Goal: Book appointment/travel/reservation

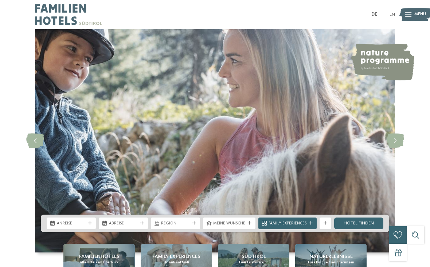
click at [90, 230] on div "Anreise" at bounding box center [71, 224] width 49 height 12
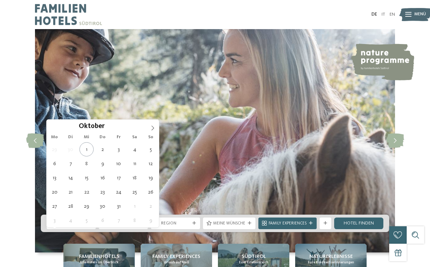
type div "10.10.2025"
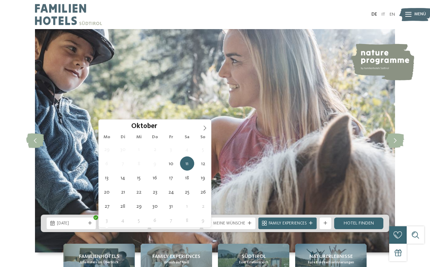
type div "17.10.2025"
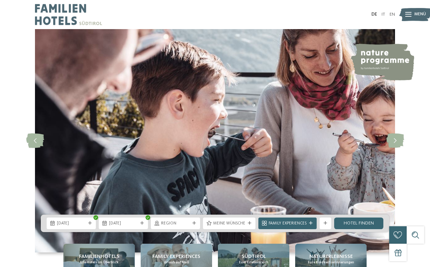
click at [85, 227] on span "10.10.2025" at bounding box center [71, 224] width 29 height 6
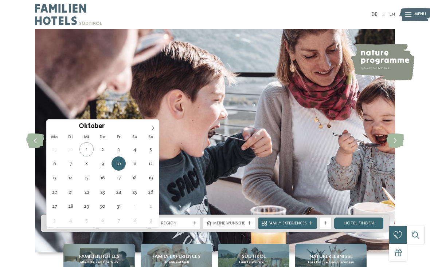
type div "11.10.2025"
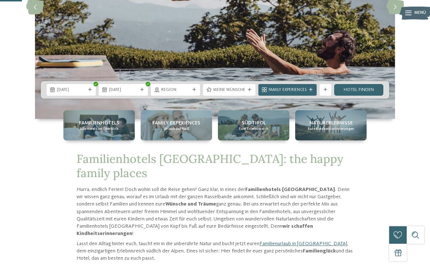
scroll to position [135, 0]
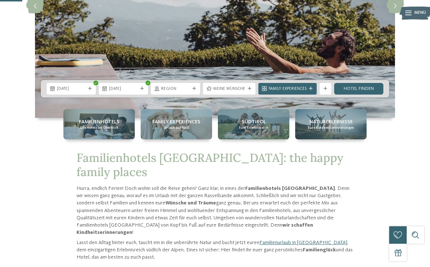
click at [236, 92] on span "Meine Wünsche" at bounding box center [229, 89] width 32 height 6
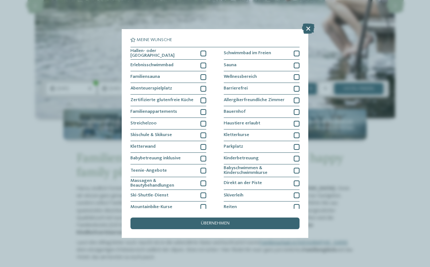
click at [312, 30] on icon at bounding box center [308, 29] width 12 height 10
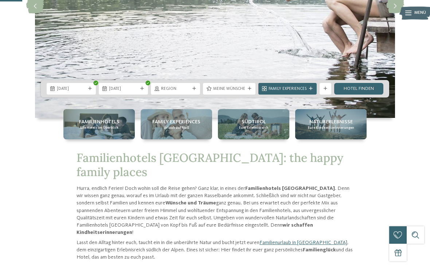
click at [241, 92] on span "Meine Wünsche" at bounding box center [229, 89] width 32 height 6
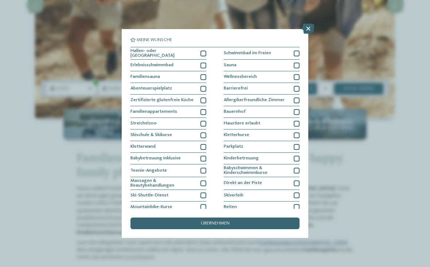
click at [311, 31] on icon at bounding box center [308, 29] width 12 height 10
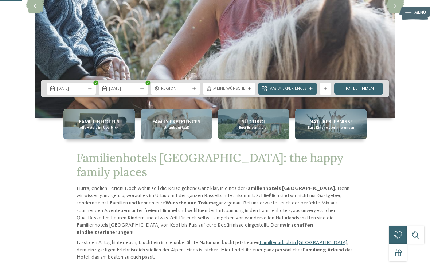
click at [304, 92] on span "Family Experiences" at bounding box center [288, 89] width 38 height 6
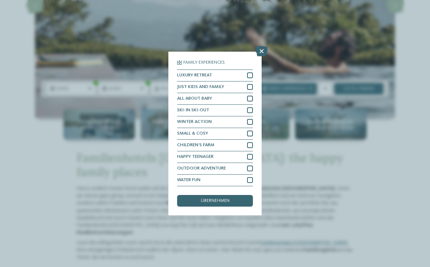
click at [260, 46] on icon at bounding box center [261, 51] width 12 height 10
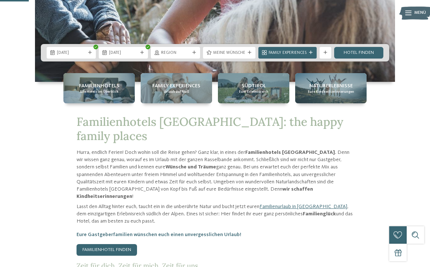
scroll to position [175, 0]
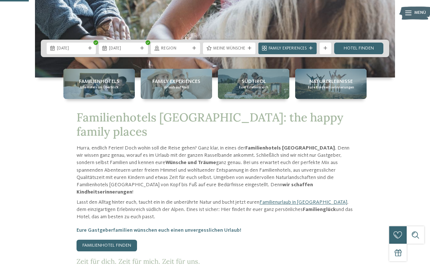
click at [185, 52] on span "Region" at bounding box center [175, 49] width 29 height 6
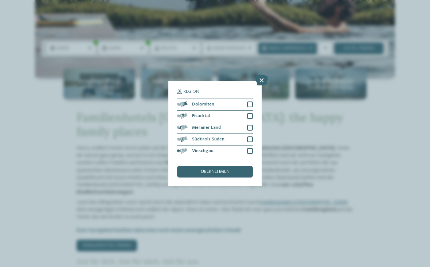
click at [251, 102] on div at bounding box center [250, 105] width 6 height 6
click at [249, 113] on div at bounding box center [250, 116] width 6 height 6
click at [247, 122] on div "Meraner Land" at bounding box center [215, 128] width 76 height 12
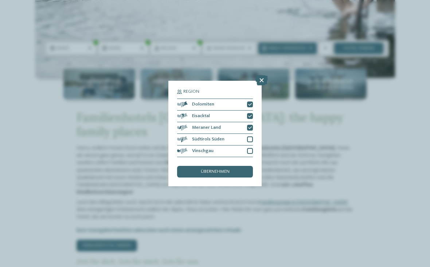
click at [248, 137] on div at bounding box center [250, 140] width 6 height 6
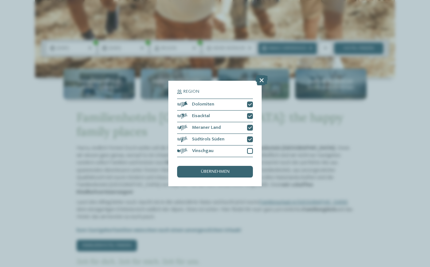
click at [249, 148] on div at bounding box center [250, 151] width 6 height 6
click at [220, 170] on span "übernehmen" at bounding box center [215, 172] width 29 height 5
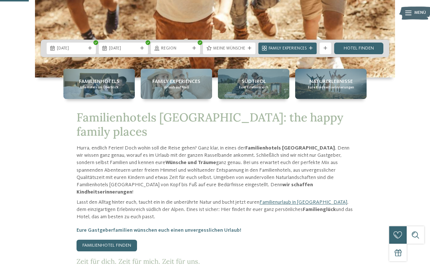
click at [356, 54] on link "Hotel finden" at bounding box center [358, 49] width 49 height 12
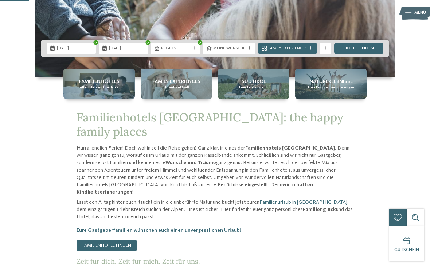
scroll to position [0, 0]
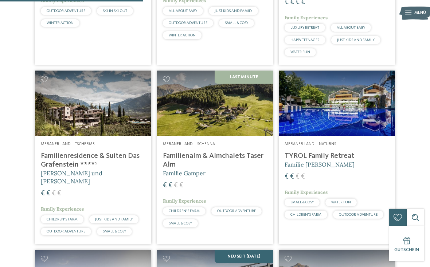
scroll to position [514, 0]
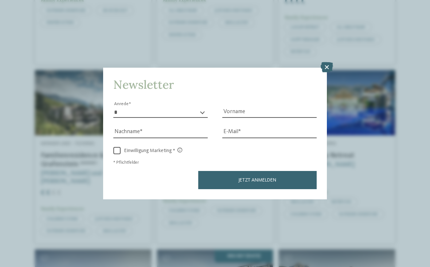
click at [328, 62] on icon at bounding box center [327, 67] width 12 height 10
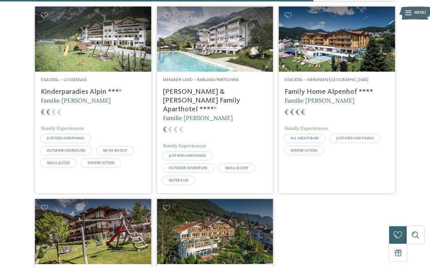
scroll to position [1125, 0]
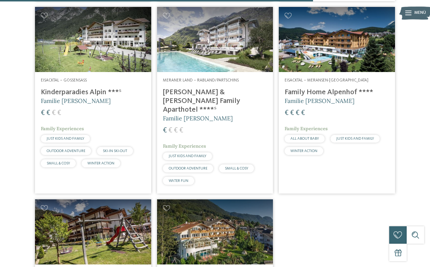
click at [223, 95] on h4 "[PERSON_NAME] & [PERSON_NAME] Family Aparthotel ****ˢ" at bounding box center [215, 101] width 105 height 26
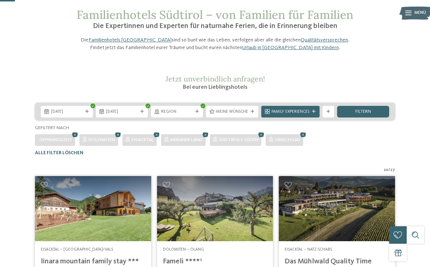
scroll to position [0, 0]
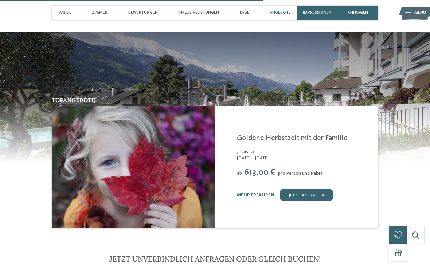
scroll to position [1226, 0]
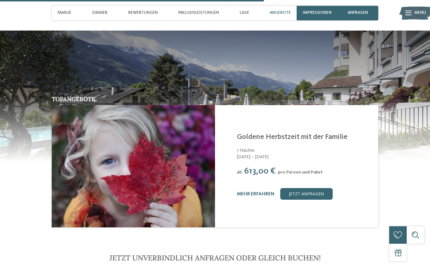
click at [255, 192] on link "mehr erfahren" at bounding box center [256, 194] width 38 height 5
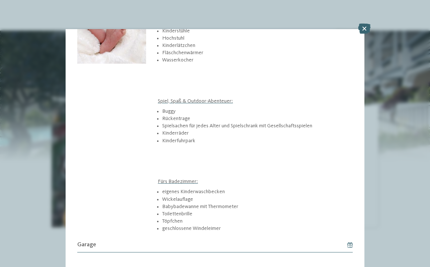
scroll to position [580, 0]
click at [367, 29] on icon at bounding box center [364, 29] width 12 height 10
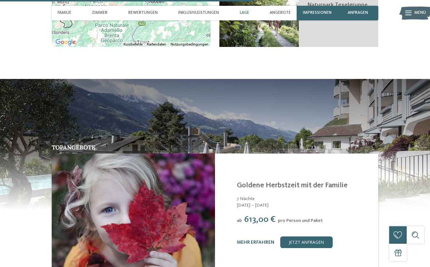
scroll to position [1181, 0]
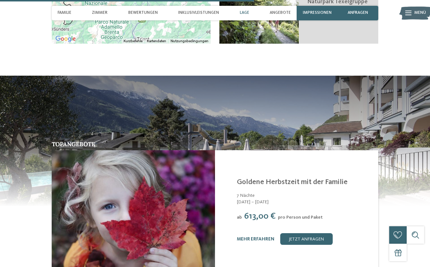
click at [260, 199] on span "[DATE] – [DATE]" at bounding box center [304, 202] width 134 height 7
click at [255, 237] on link "mehr erfahren" at bounding box center [256, 239] width 38 height 5
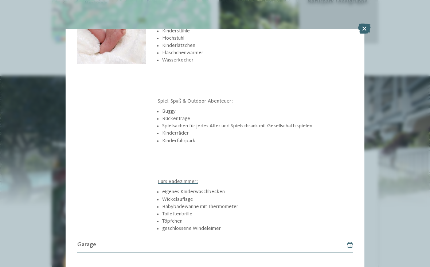
click at [362, 33] on icon at bounding box center [364, 29] width 12 height 10
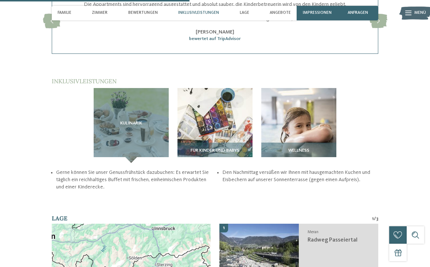
scroll to position [839, 0]
